Goal: Entertainment & Leisure: Consume media (video, audio)

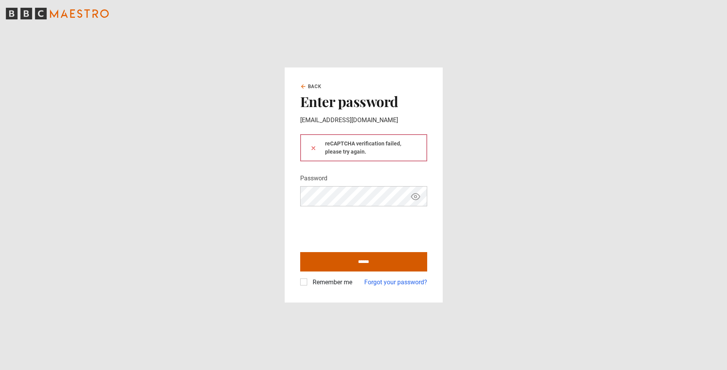
click at [378, 259] on input "******" at bounding box center [363, 261] width 127 height 19
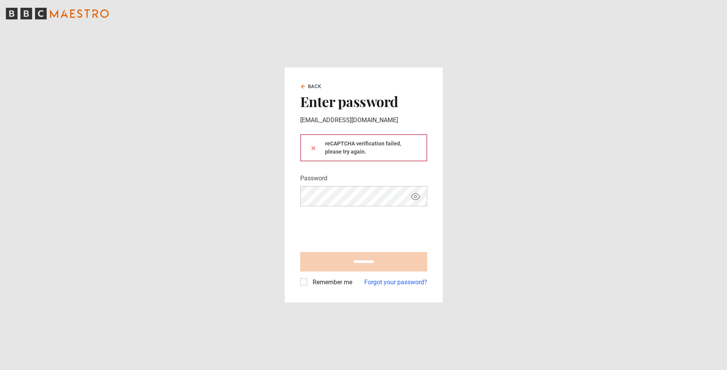
type input "**********"
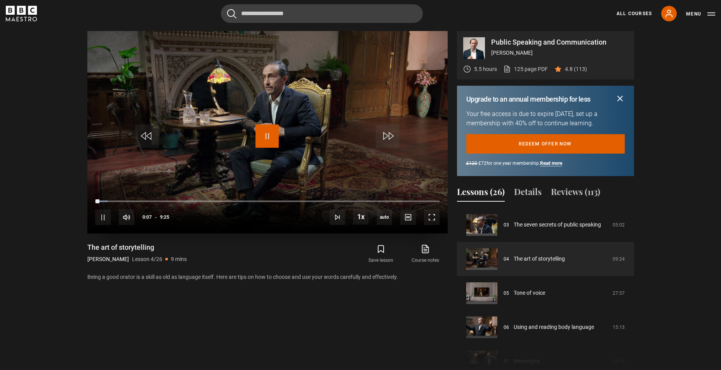
click at [263, 134] on span "Video Player" at bounding box center [267, 136] width 23 height 23
click at [270, 141] on span "Video Player" at bounding box center [267, 136] width 23 height 23
click at [273, 136] on span "Video Player" at bounding box center [267, 136] width 23 height 23
click at [271, 134] on span "Video Player" at bounding box center [267, 136] width 23 height 23
click at [274, 133] on span "Video Player" at bounding box center [267, 136] width 23 height 23
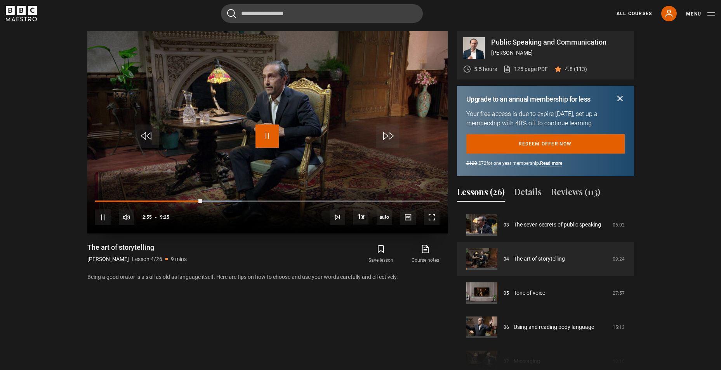
click at [264, 146] on span "Video Player" at bounding box center [267, 136] width 23 height 23
click at [266, 141] on span "Video Player" at bounding box center [267, 136] width 23 height 23
click at [206, 202] on div "10s Skip Back 10 seconds Pause 10s Skip Forward 10 seconds Loaded : 46.90% 3:14…" at bounding box center [267, 212] width 360 height 43
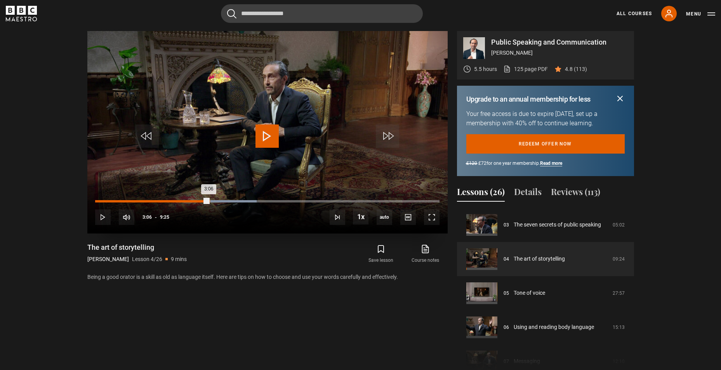
click at [209, 201] on div "Loaded : 46.90% 3:06 3:06" at bounding box center [267, 201] width 344 height 2
click at [203, 202] on div "Loaded : 46.90% 2:57 3:13" at bounding box center [267, 201] width 344 height 2
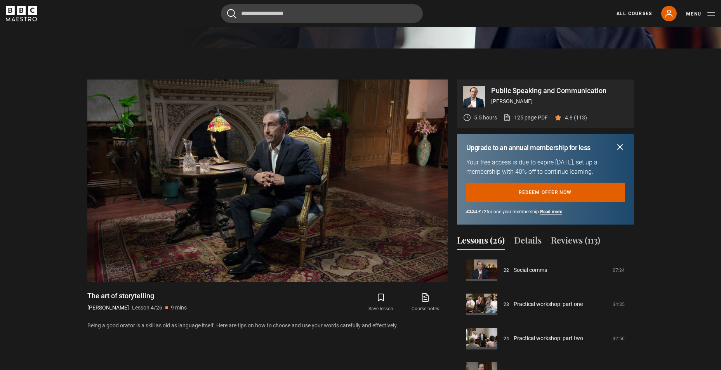
scroll to position [378, 0]
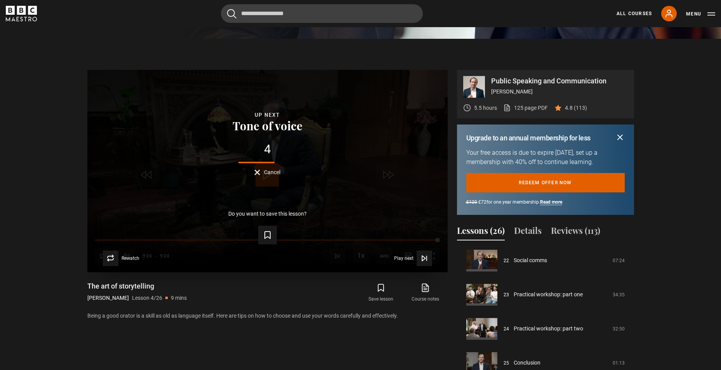
click at [260, 177] on div "Lesson Completed Up next Tone of voice 4 Cancel Do you want to save this lesson…" at bounding box center [267, 171] width 360 height 203
click at [259, 174] on button "Cancel" at bounding box center [267, 173] width 26 height 6
